Goal: Information Seeking & Learning: Learn about a topic

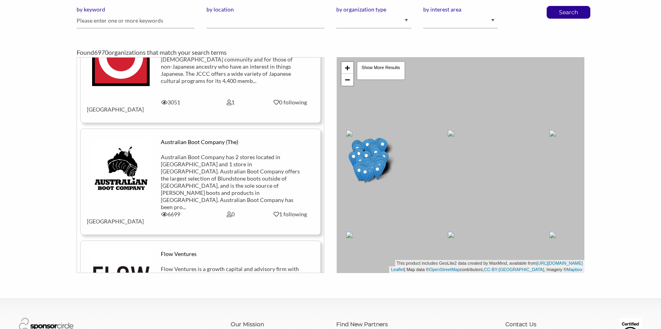
scroll to position [4806, 0]
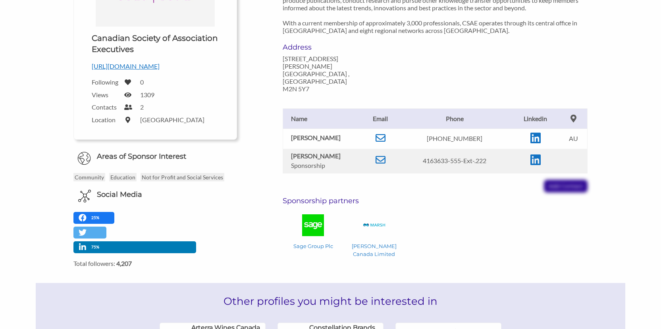
scroll to position [159, 0]
click at [382, 154] on icon at bounding box center [381, 159] width 10 height 10
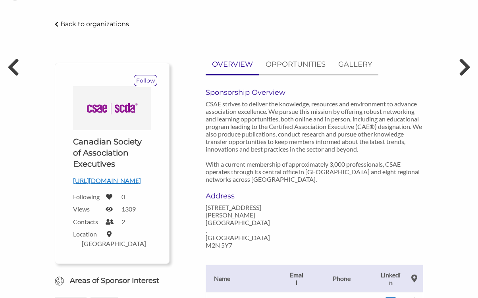
scroll to position [0, 0]
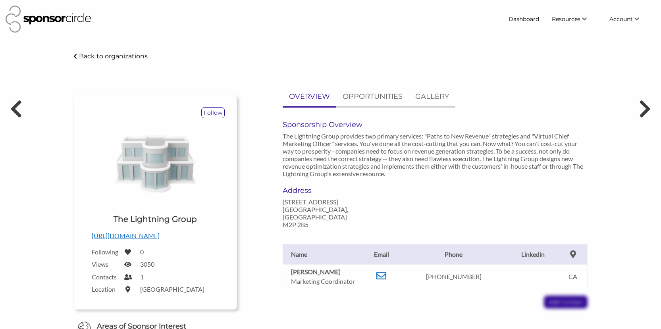
click at [116, 54] on p "Back to organizations" at bounding box center [113, 56] width 69 height 8
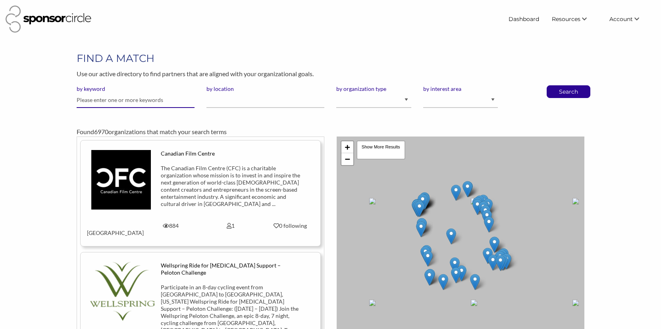
click at [143, 100] on input "text" at bounding box center [136, 100] width 118 height 15
type input "aveda"
click at [556, 86] on button "Search" at bounding box center [569, 92] width 26 height 12
